Goal: Transaction & Acquisition: Purchase product/service

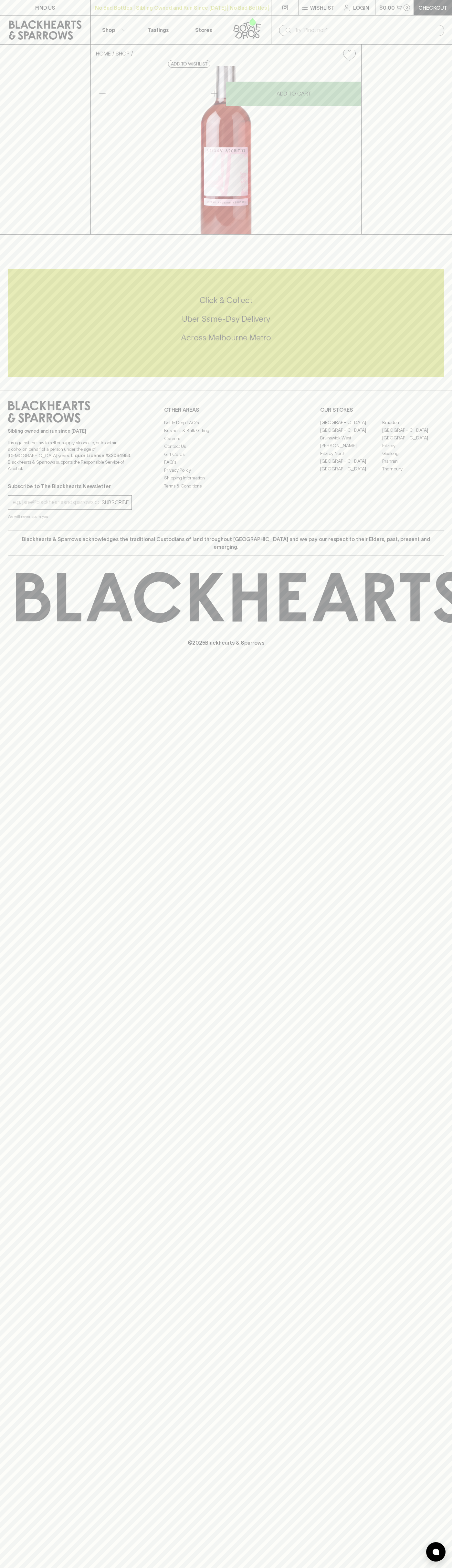
click at [115, 23] on button "Shop" at bounding box center [113, 29] width 45 height 29
click at [425, 73] on div at bounding box center [226, 784] width 452 height 1568
click at [326, 1567] on html "FIND US | No Bad Bottles | Sibling Owned and Run Since [DATE] | No Bad Bottles …" at bounding box center [226, 784] width 452 height 1568
click at [15, 168] on div at bounding box center [226, 784] width 452 height 1568
